Goal: Communication & Community: Answer question/provide support

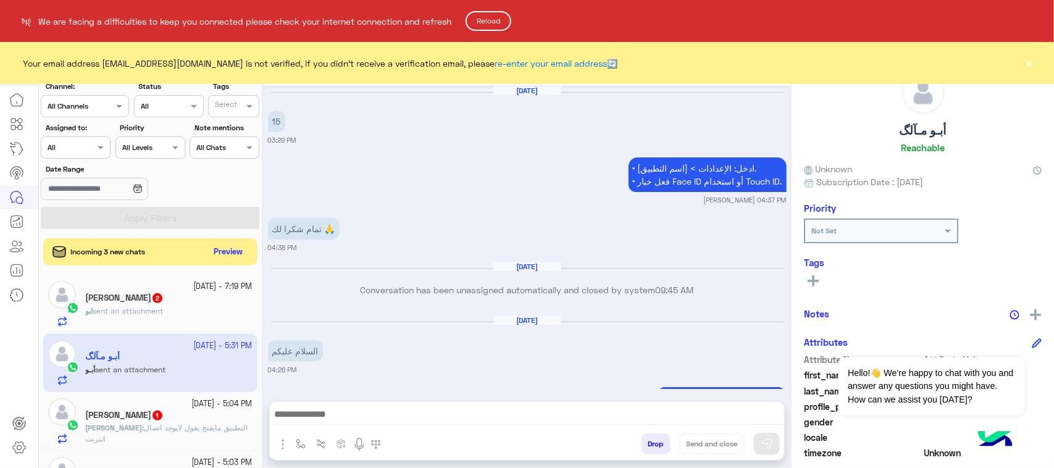
scroll to position [1401, 0]
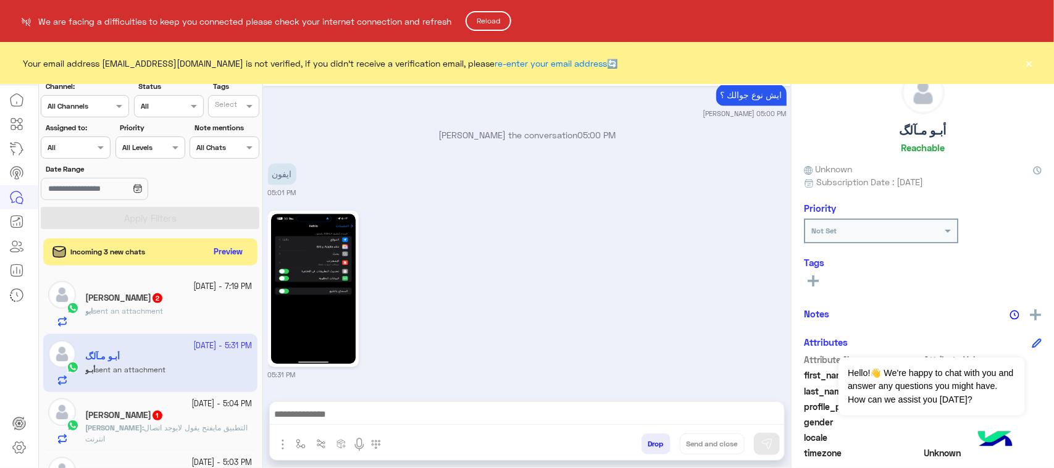
click at [483, 22] on button "Reload" at bounding box center [488, 21] width 46 height 20
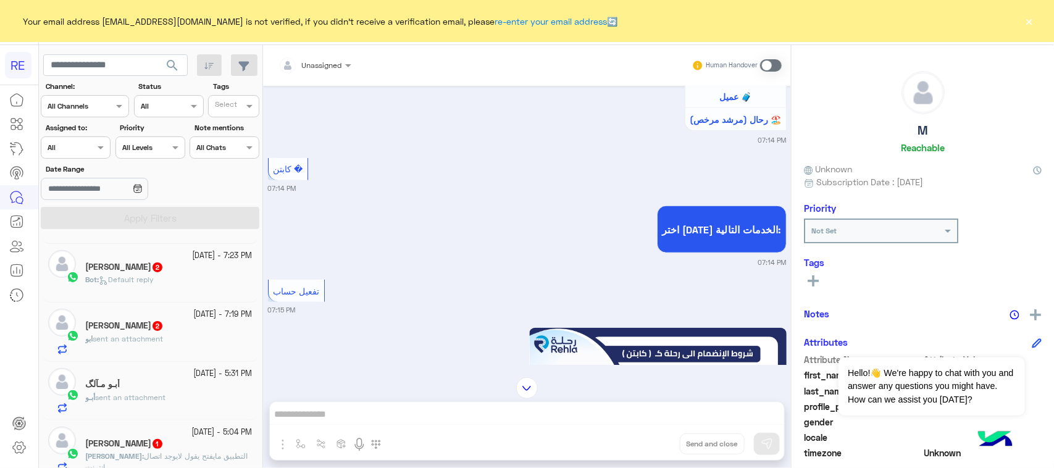
scroll to position [77, 0]
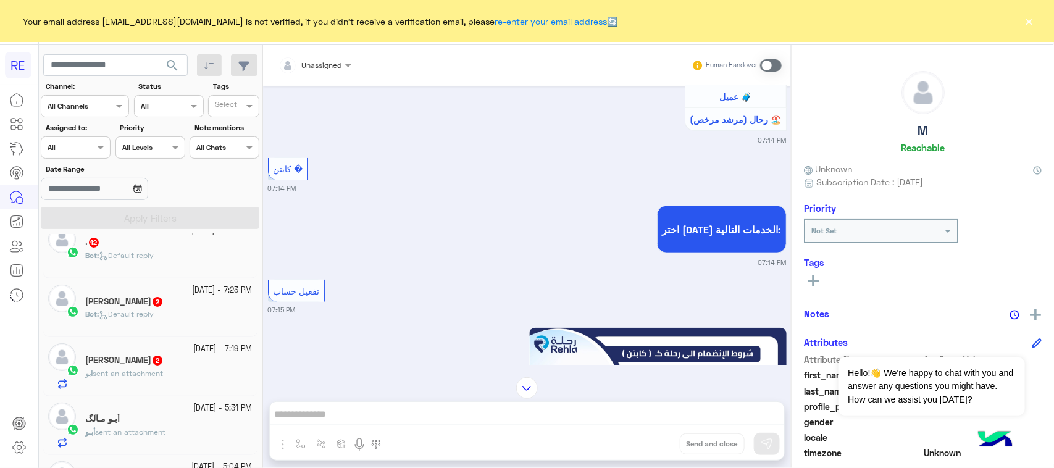
click at [176, 318] on div "Bot : Default reply" at bounding box center [168, 320] width 167 height 22
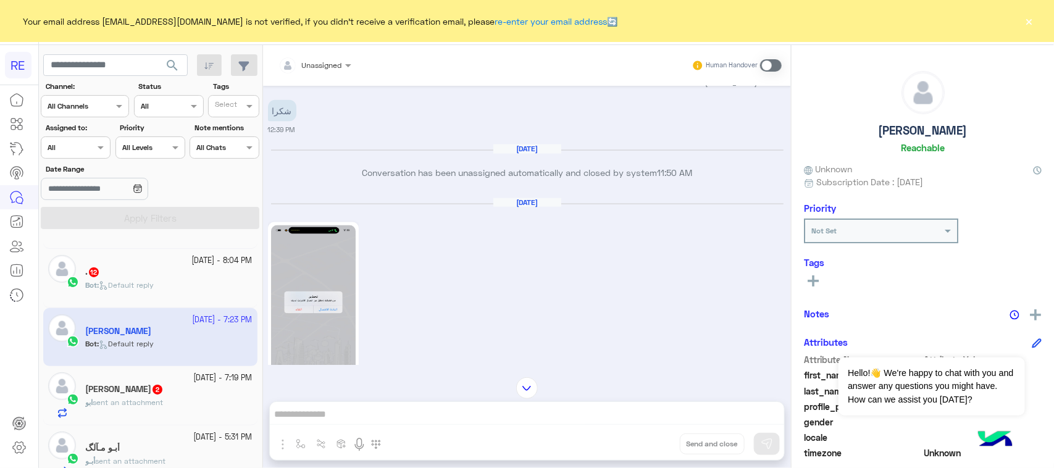
scroll to position [1, 0]
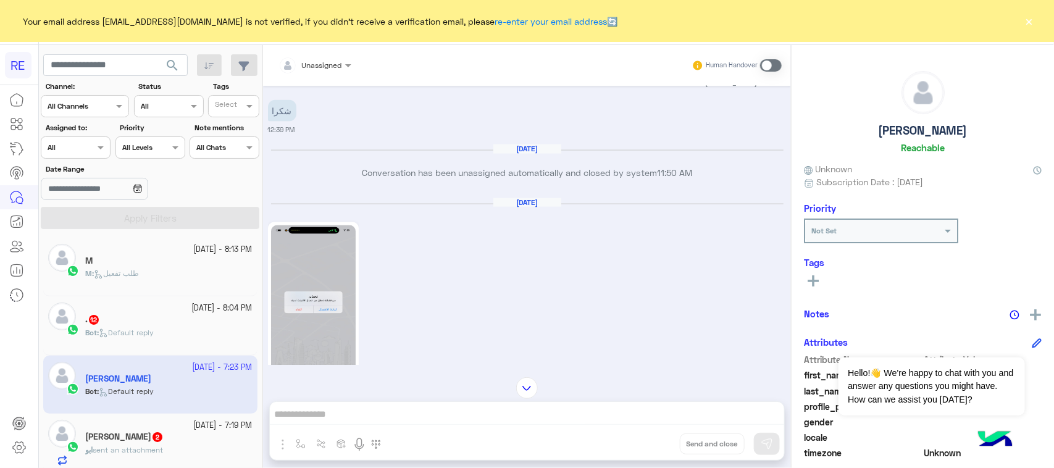
click at [168, 332] on div "Bot : Default reply" at bounding box center [168, 338] width 167 height 22
